Goal: Find specific page/section: Find specific page/section

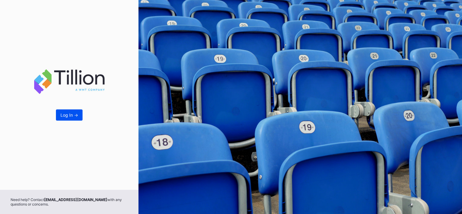
click at [75, 114] on div "Log In ->" at bounding box center [70, 115] width 18 height 5
click at [62, 116] on div "Log In ->" at bounding box center [70, 115] width 18 height 5
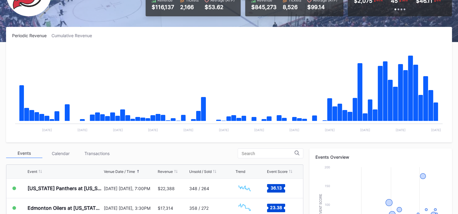
scroll to position [121, 0]
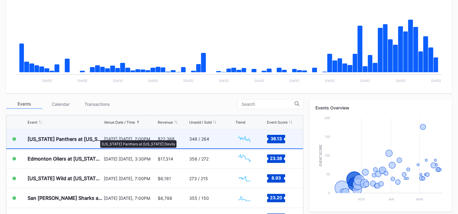
click at [97, 137] on div "[US_STATE] Panthers at [US_STATE] Devils" at bounding box center [65, 139] width 75 height 6
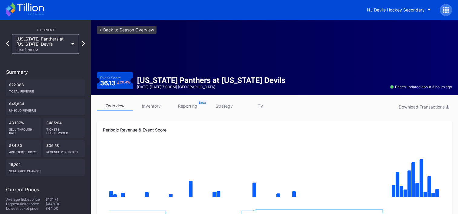
click at [31, 9] on icon at bounding box center [25, 9] width 38 height 13
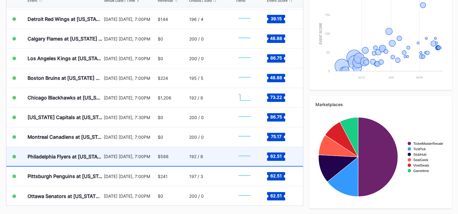
scroll to position [637, 0]
